Goal: Information Seeking & Learning: Learn about a topic

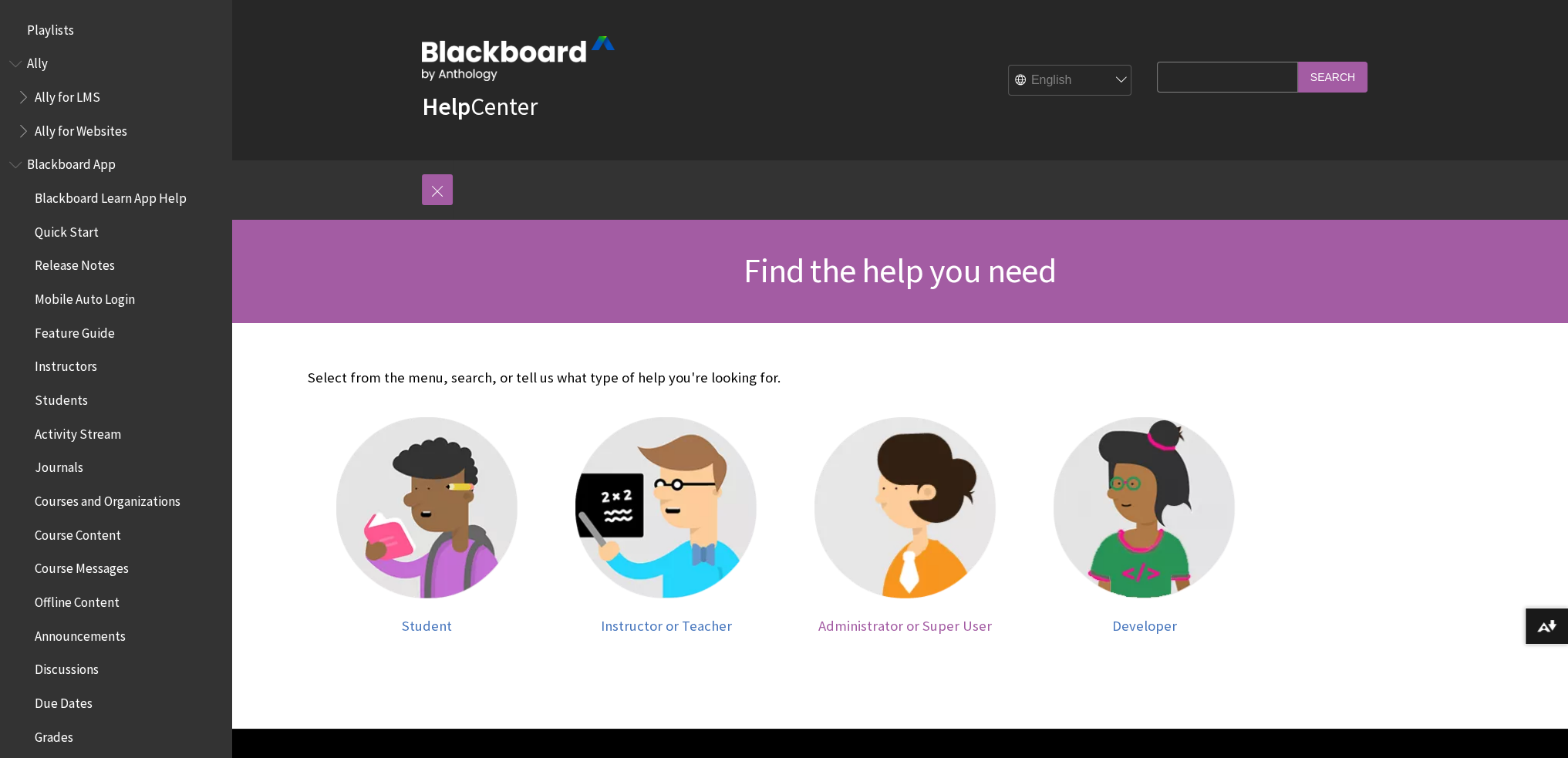
click at [975, 570] on img at bounding box center [905, 508] width 181 height 181
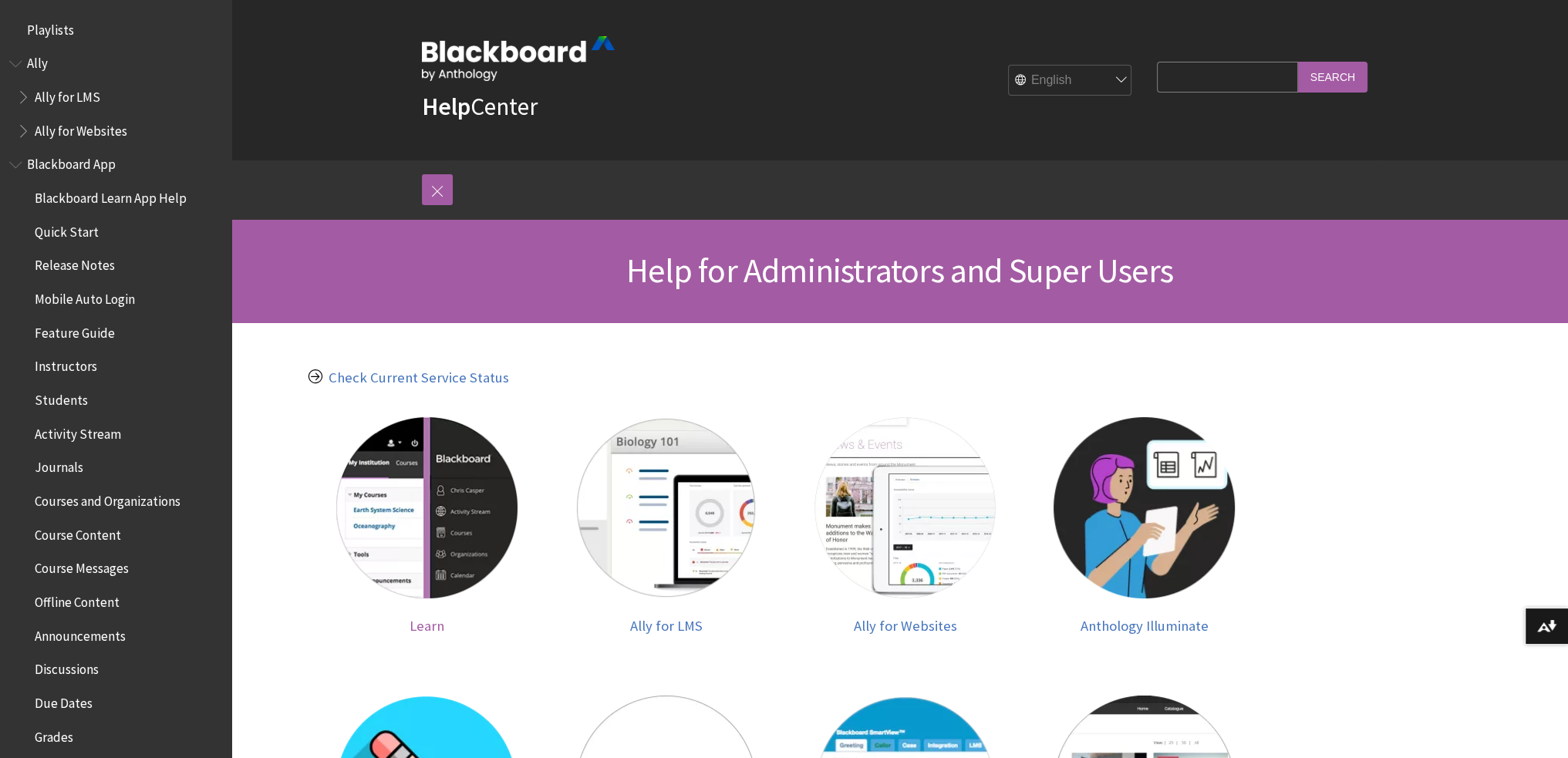
click at [429, 500] on img at bounding box center [427, 508] width 181 height 181
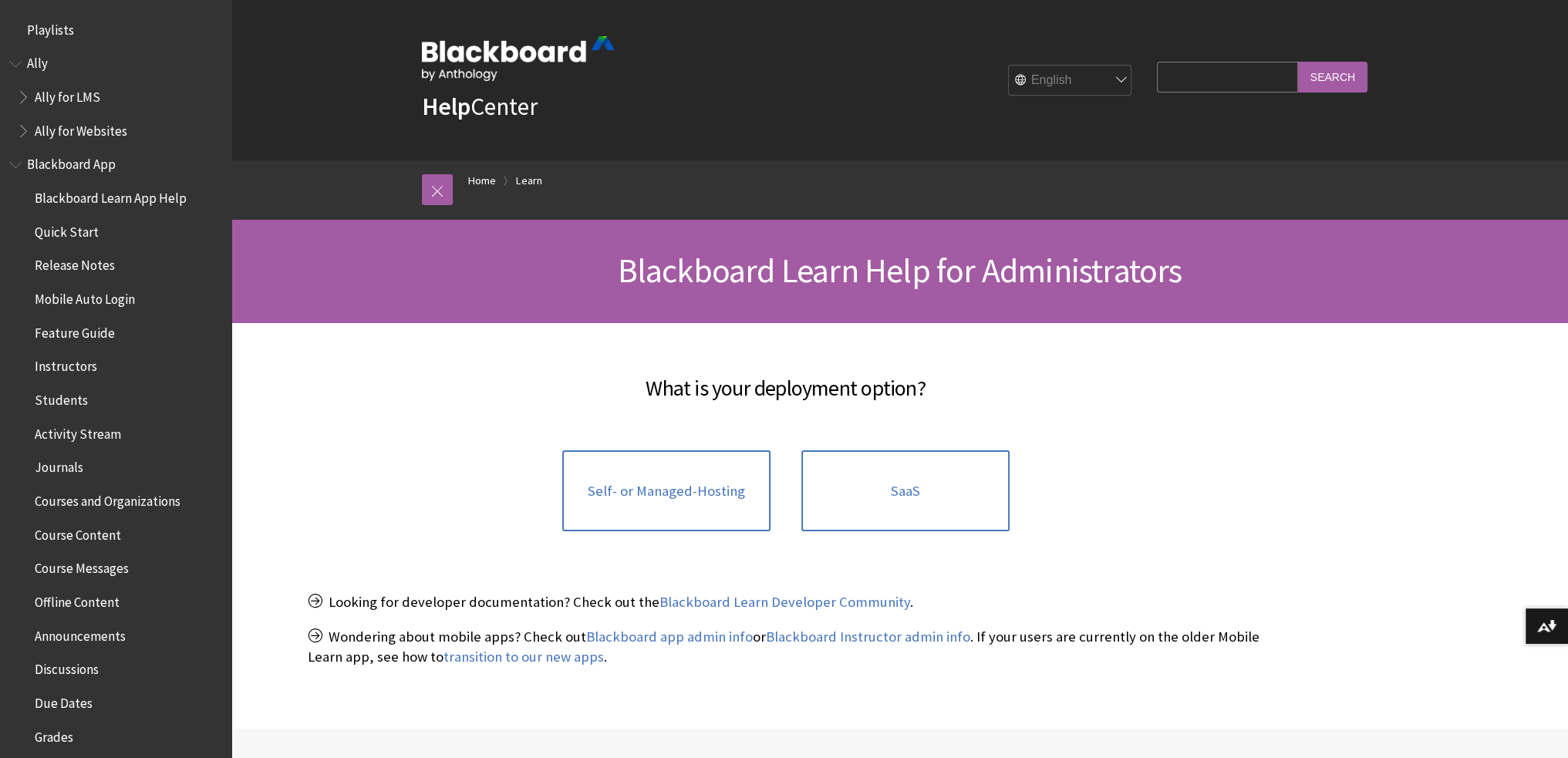
scroll to position [1420, 0]
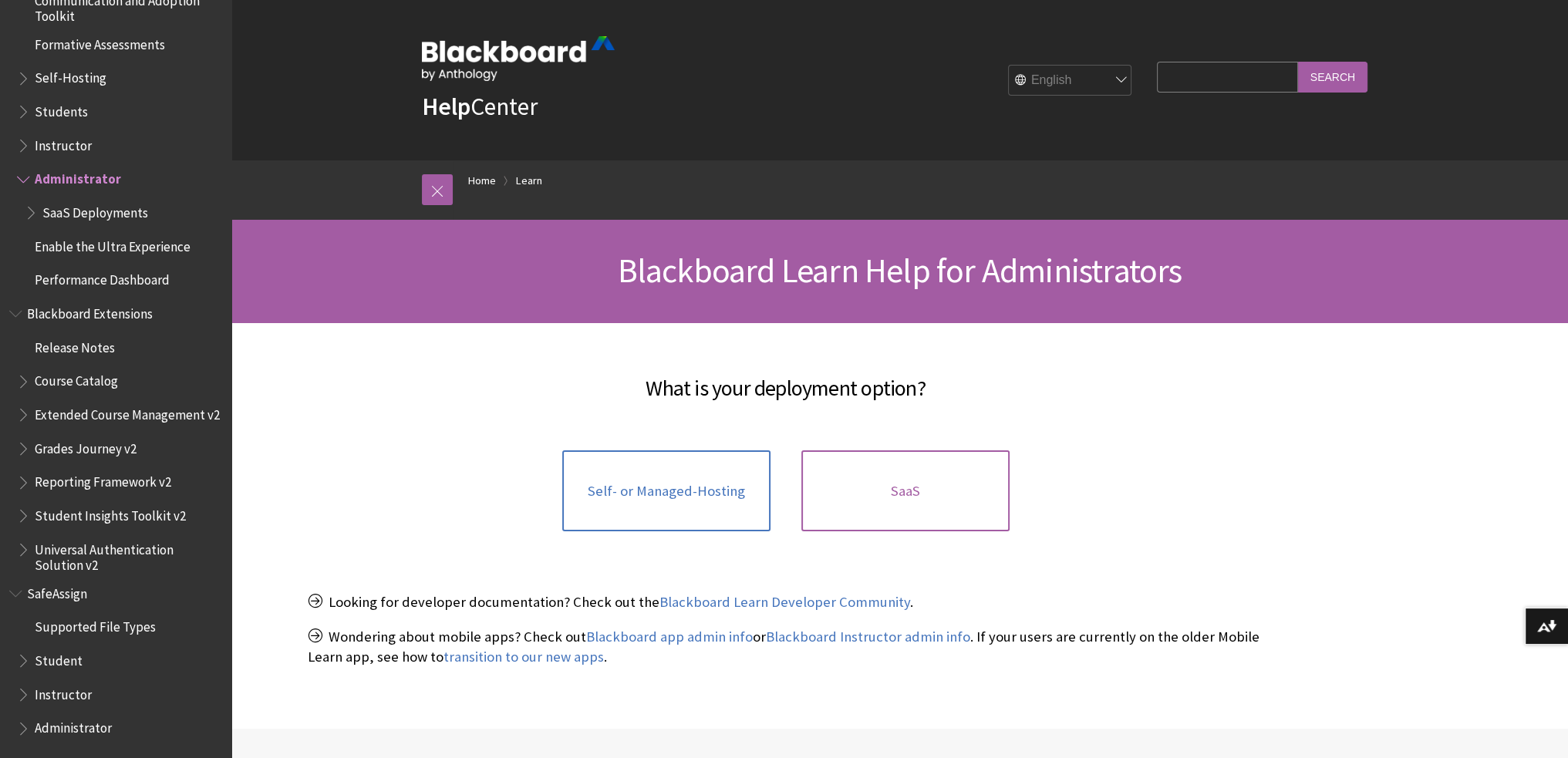
click at [927, 485] on link "SaaS" at bounding box center [905, 491] width 208 height 82
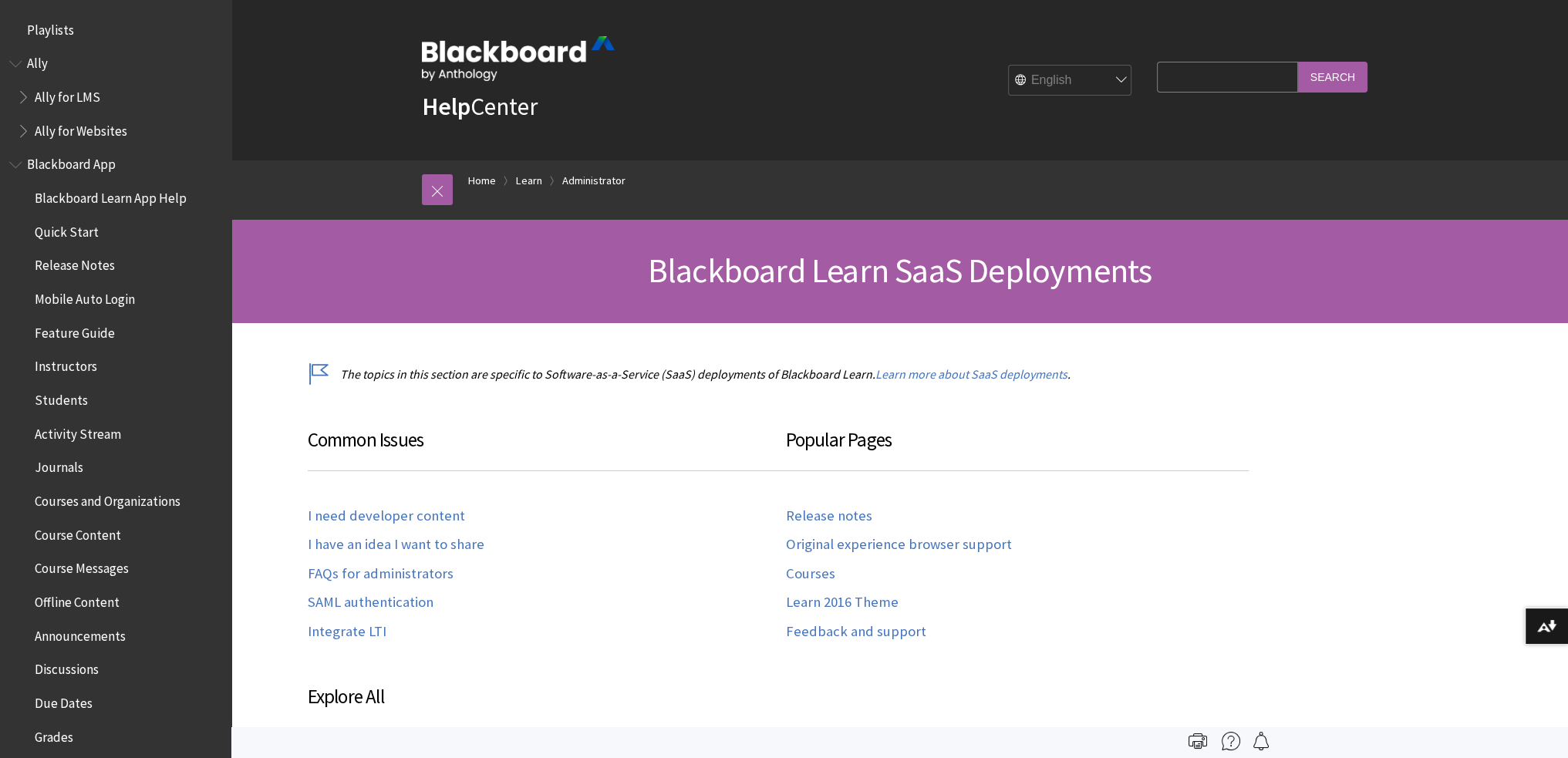
scroll to position [1586, 0]
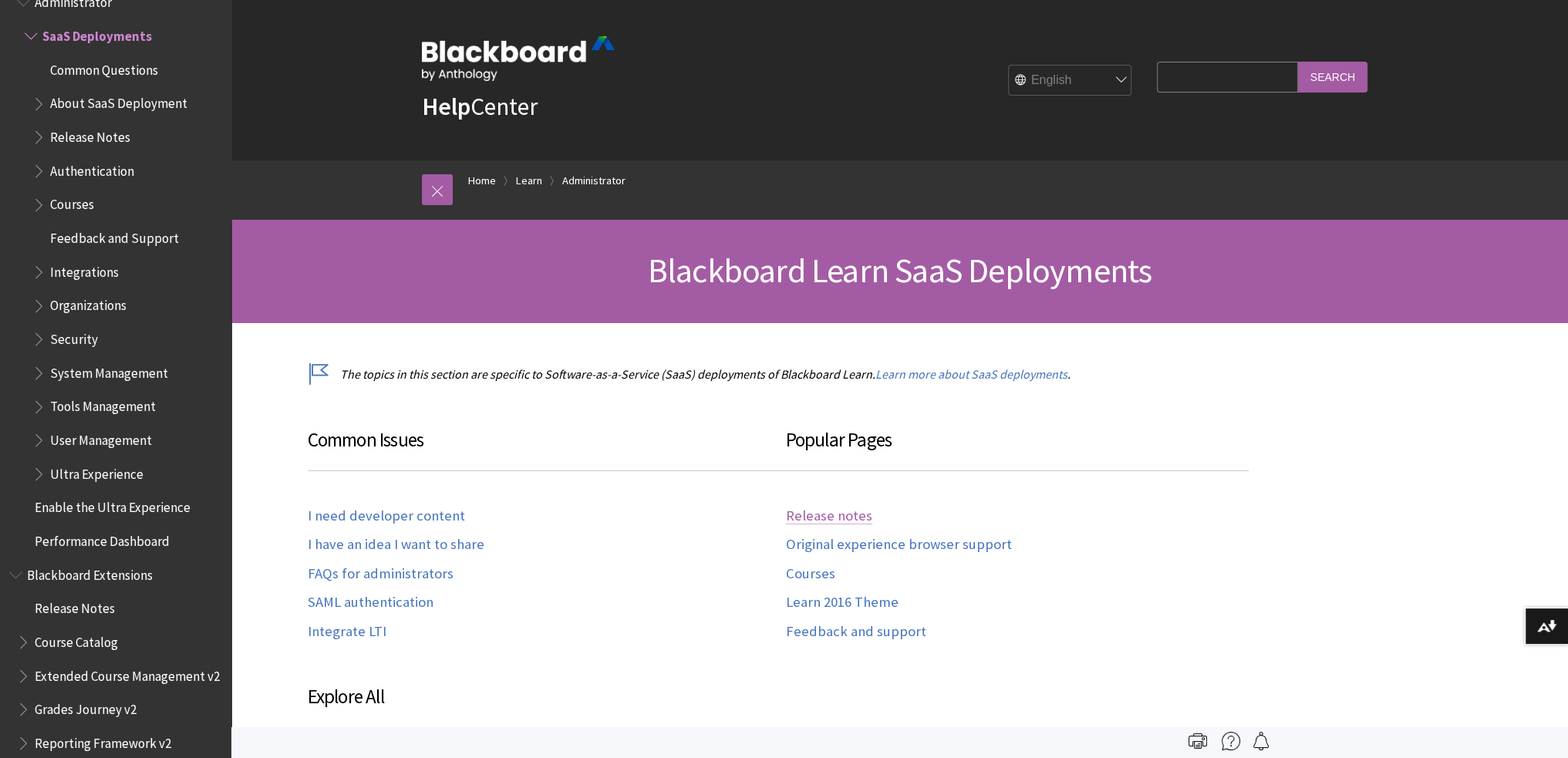
click at [830, 514] on link "Release notes" at bounding box center [829, 515] width 86 height 18
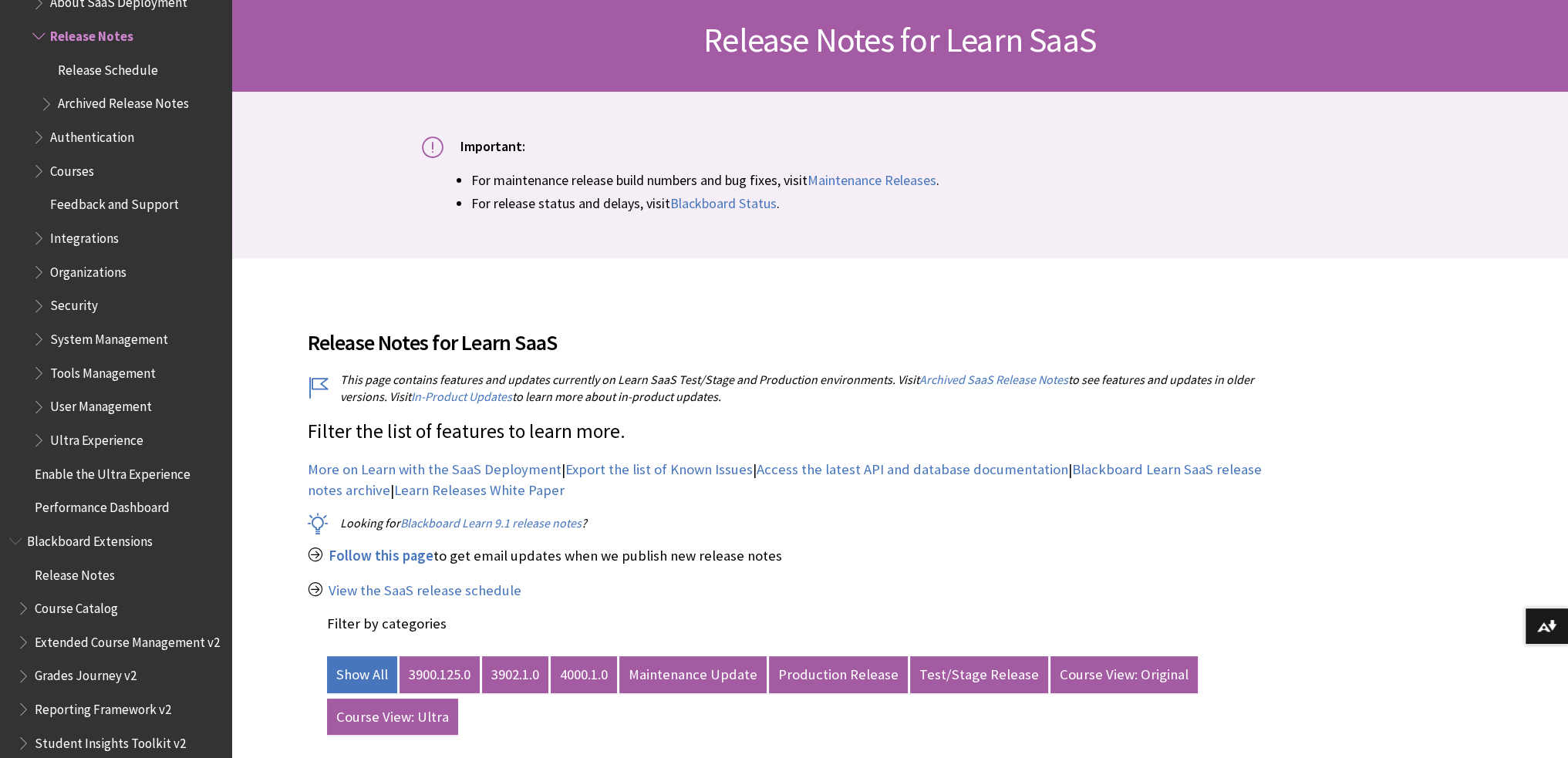
scroll to position [232, 0]
click at [584, 680] on link "4000.1.0" at bounding box center [584, 674] width 66 height 37
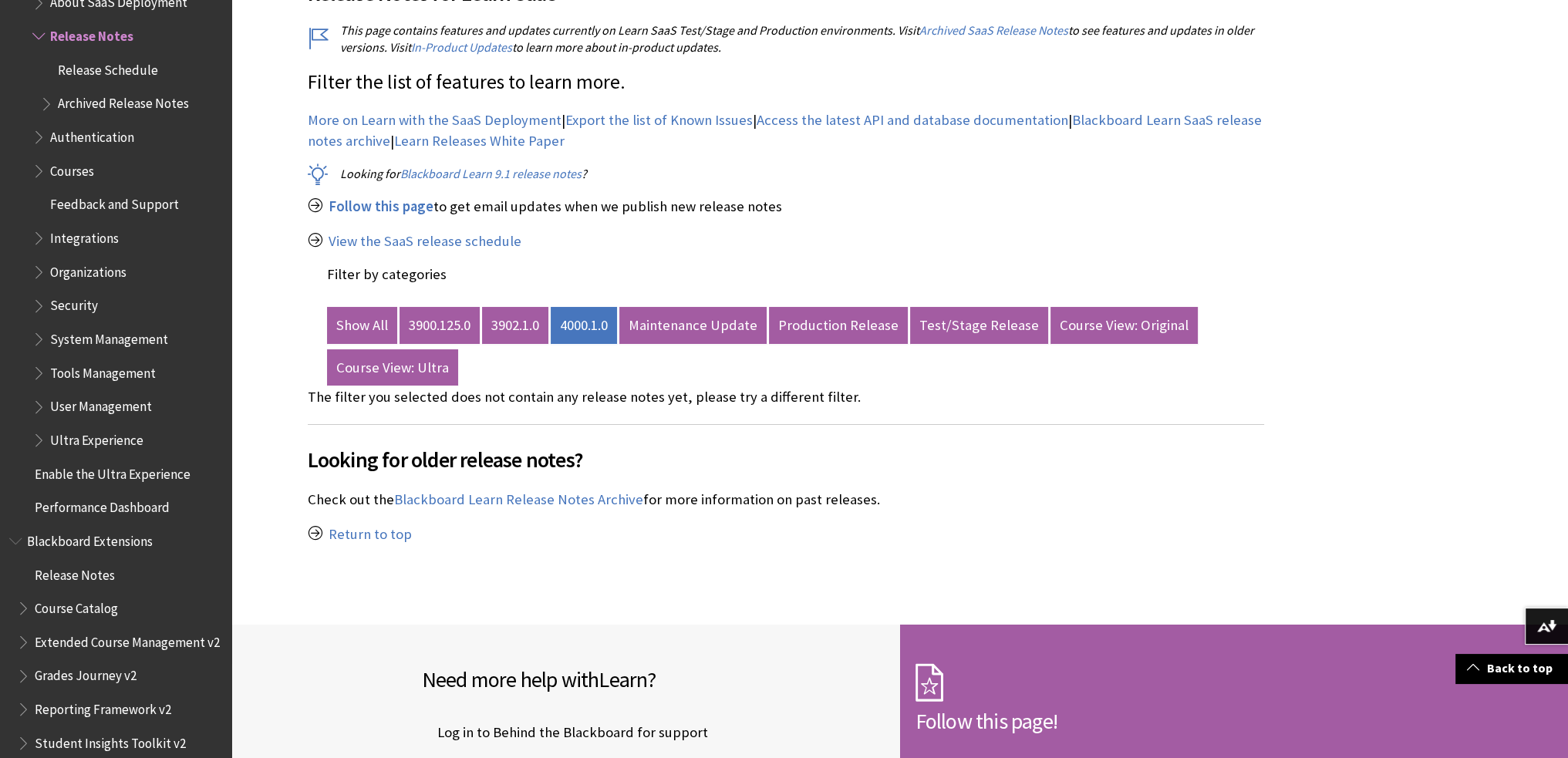
scroll to position [540, 0]
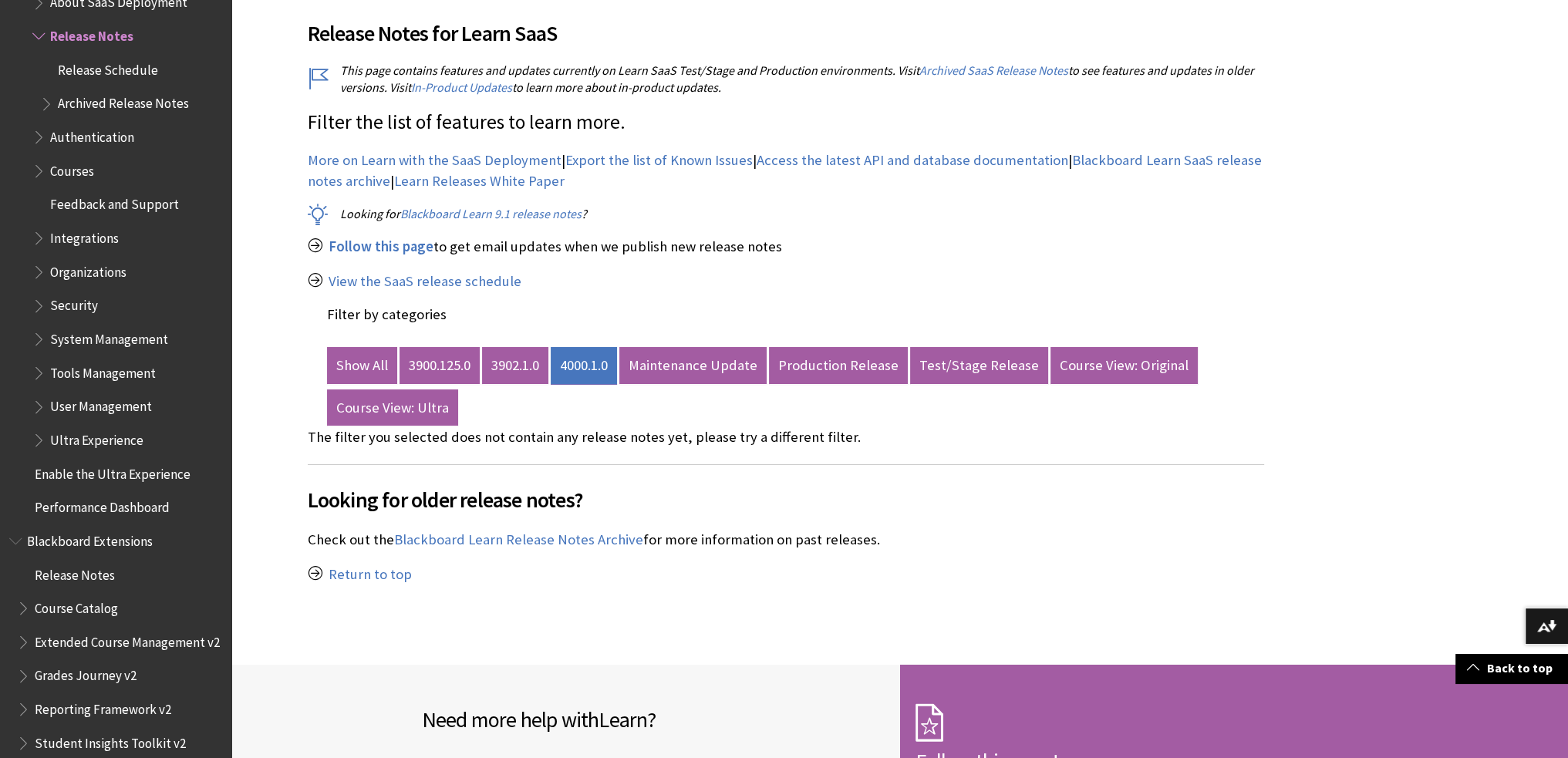
click at [587, 368] on link "4000.1.0" at bounding box center [584, 366] width 66 height 37
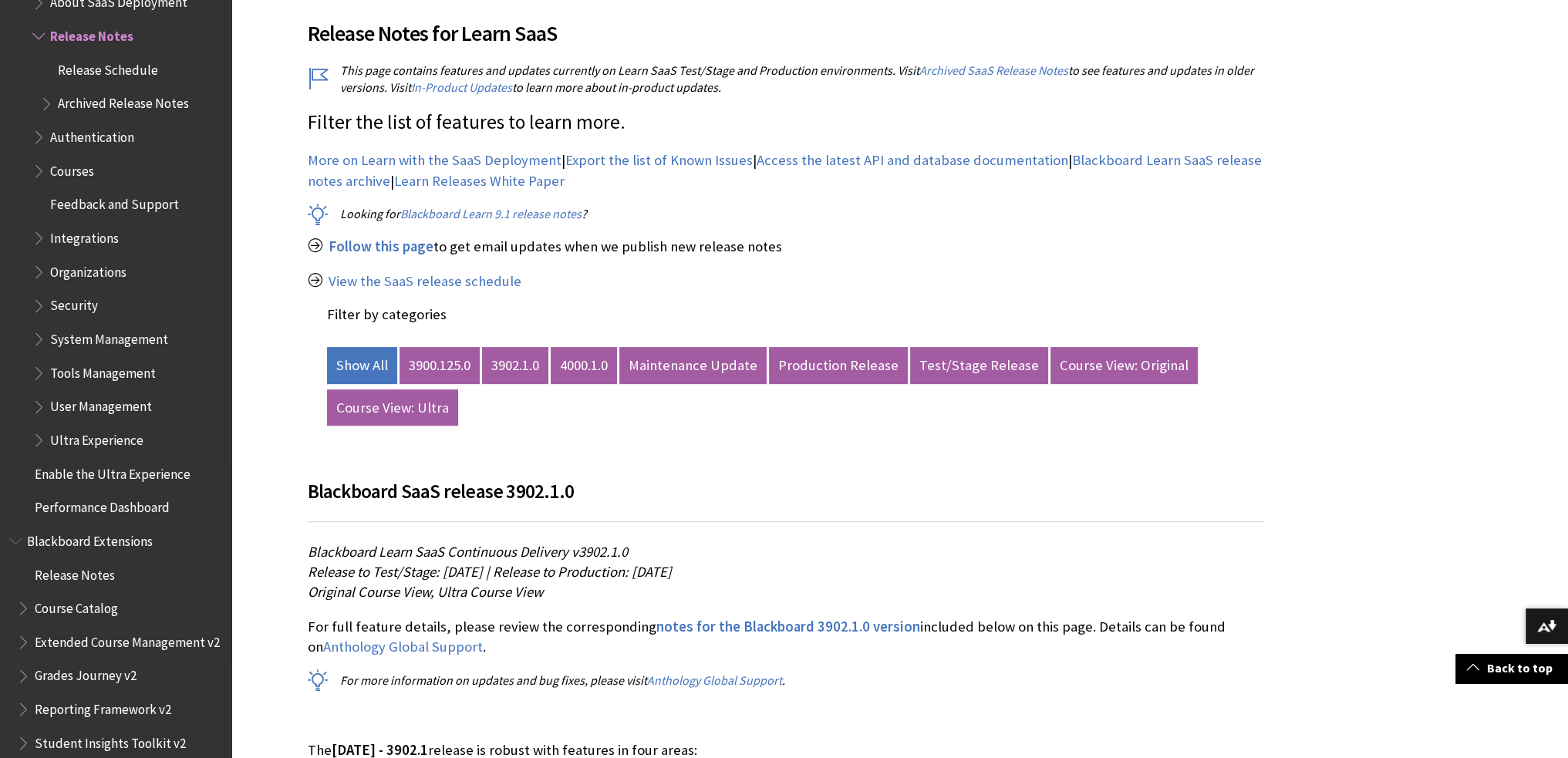
click at [587, 368] on link "4000.1.0" at bounding box center [584, 366] width 66 height 37
